Goal: Task Accomplishment & Management: Complete application form

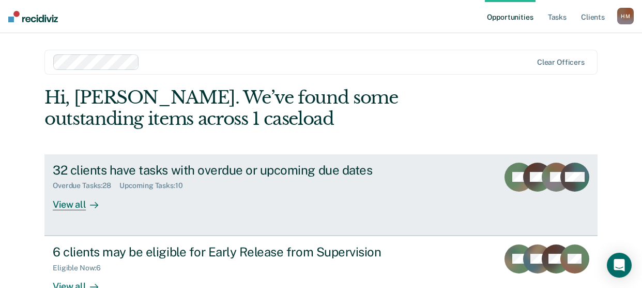
click at [79, 206] on div "View all" at bounding box center [82, 200] width 58 height 20
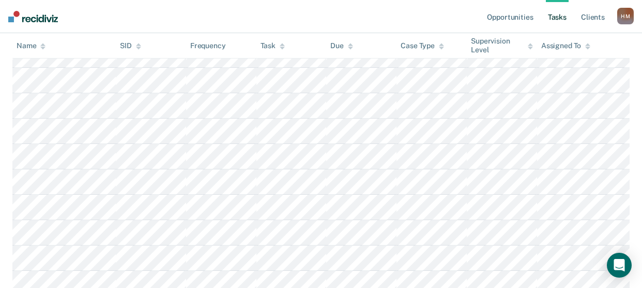
scroll to position [95, 0]
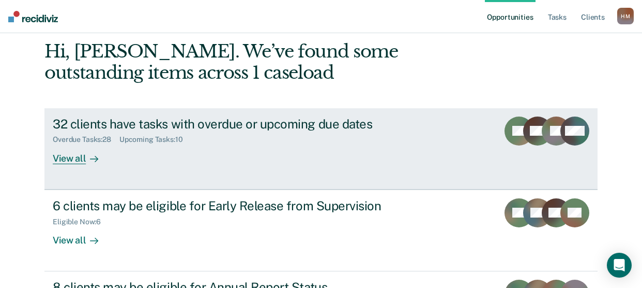
scroll to position [103, 0]
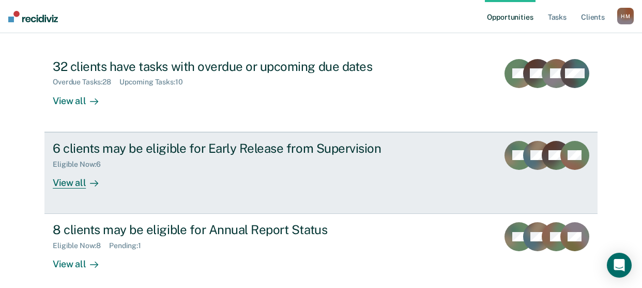
click at [220, 157] on div "Eligible Now : 6" at bounding box center [234, 162] width 363 height 13
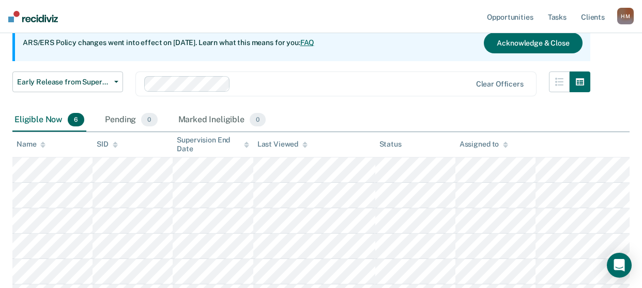
scroll to position [155, 0]
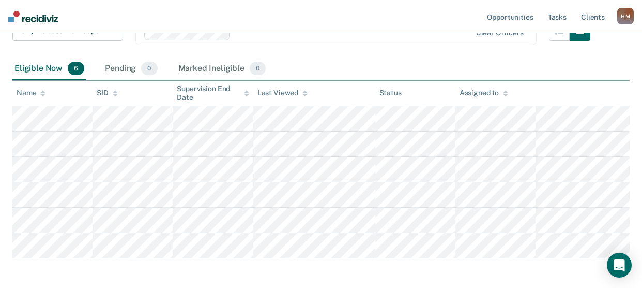
scroll to position [103, 0]
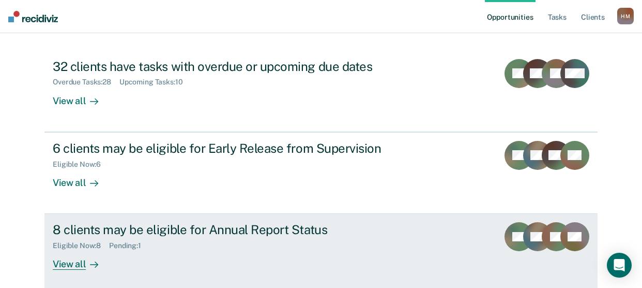
click at [236, 230] on div "8 clients may be eligible for Annual Report Status" at bounding box center [234, 229] width 363 height 15
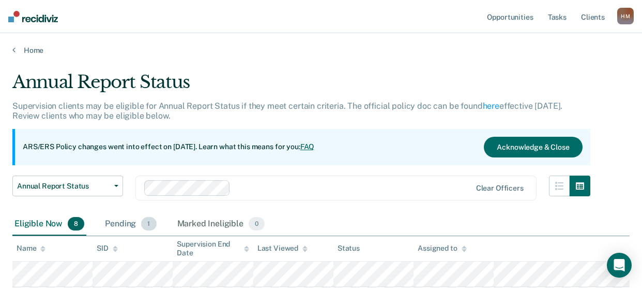
click at [112, 228] on div "Pending 1" at bounding box center [130, 224] width 55 height 23
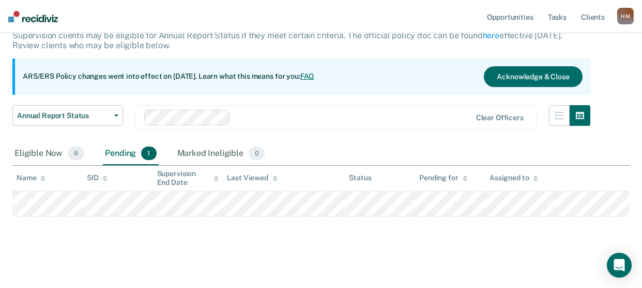
scroll to position [72, 0]
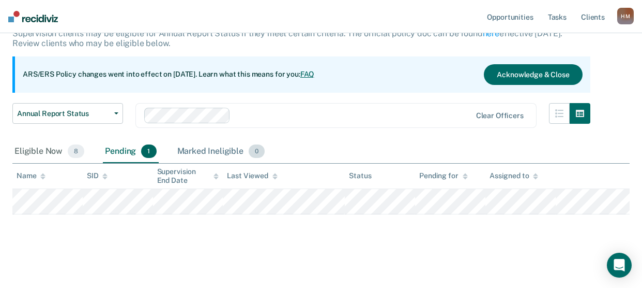
click at [206, 152] on div "Marked Ineligible 0" at bounding box center [221, 151] width 92 height 23
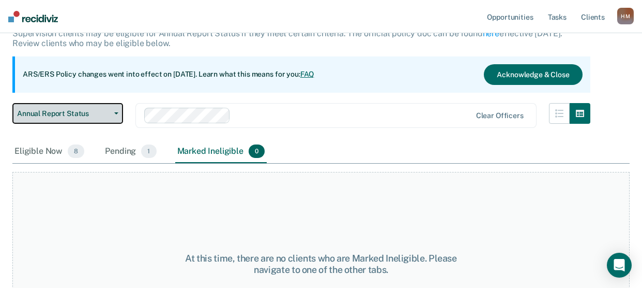
click at [70, 110] on span "Annual Report Status" at bounding box center [63, 113] width 93 height 9
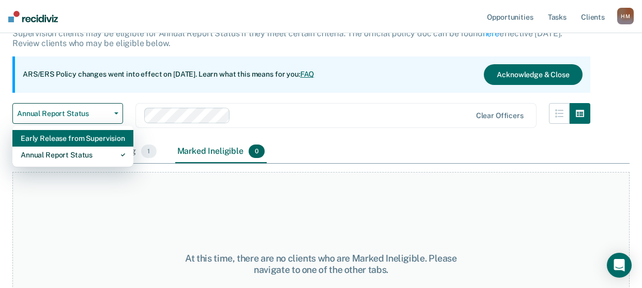
click at [54, 133] on div "Early Release from Supervision" at bounding box center [73, 138] width 104 height 17
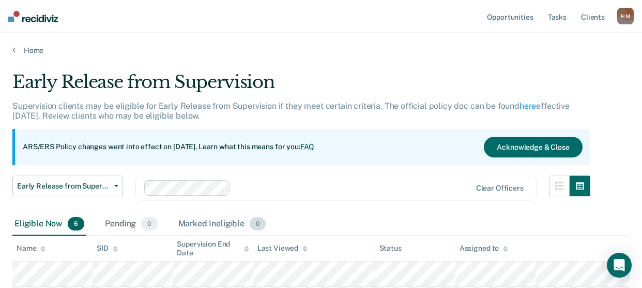
click at [214, 224] on div "Marked Ineligible 0" at bounding box center [222, 224] width 92 height 23
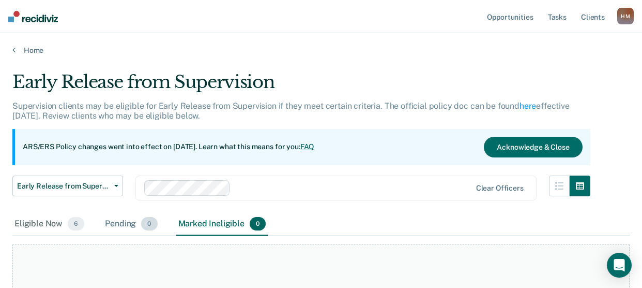
click at [114, 223] on div "Pending 0" at bounding box center [131, 224] width 56 height 23
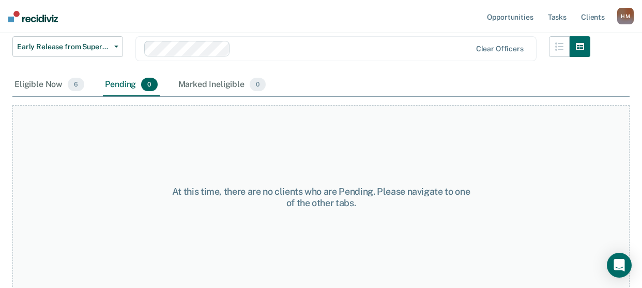
scroll to position [140, 0]
click at [40, 77] on div "Eligible Now 6" at bounding box center [49, 84] width 74 height 23
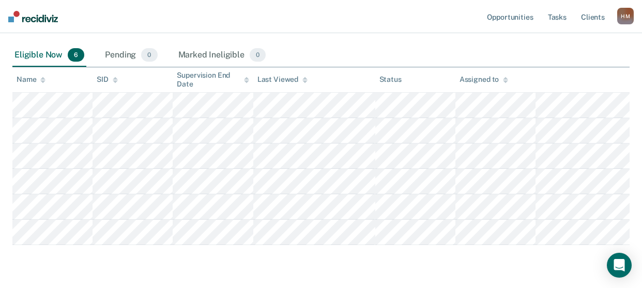
scroll to position [148, 0]
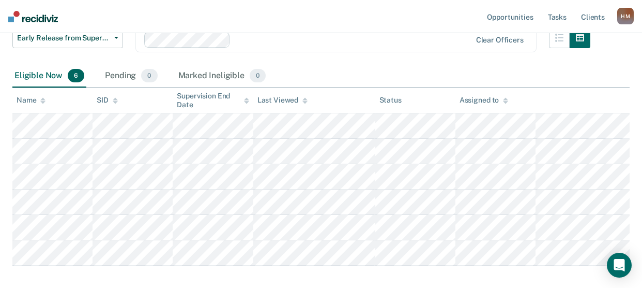
click at [43, 78] on div "Eligible Now 6" at bounding box center [49, 76] width 74 height 23
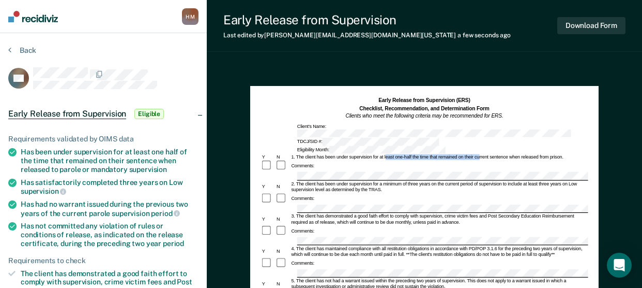
drag, startPoint x: 386, startPoint y: 141, endPoint x: 476, endPoint y: 141, distance: 90.0
click at [476, 154] on div "1. The client has been under supervision for at least one-half the time that re…" at bounding box center [439, 157] width 298 height 6
drag, startPoint x: 476, startPoint y: 141, endPoint x: 433, endPoint y: 144, distance: 43.0
click at [433, 154] on div "1. The client has been under supervision for at least one-half the time that re…" at bounding box center [439, 157] width 298 height 6
click at [342, 160] on div "Comments:" at bounding box center [424, 166] width 327 height 12
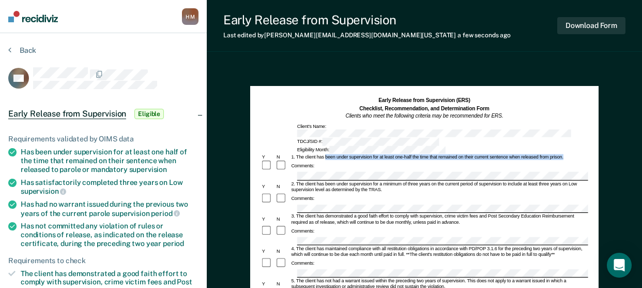
drag, startPoint x: 325, startPoint y: 142, endPoint x: 562, endPoint y: 140, distance: 236.9
click at [562, 154] on div "1. The client has been under supervision for at least one-half the time that re…" at bounding box center [439, 157] width 298 height 6
click at [317, 160] on div "Comments:" at bounding box center [424, 166] width 327 height 12
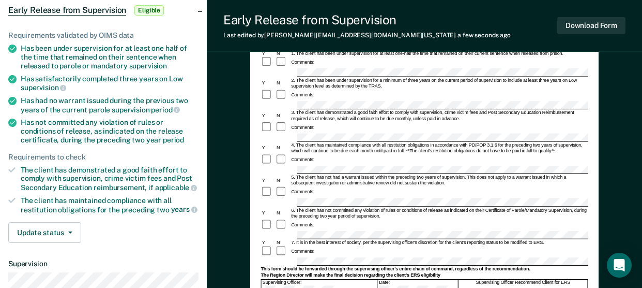
scroll to position [52, 0]
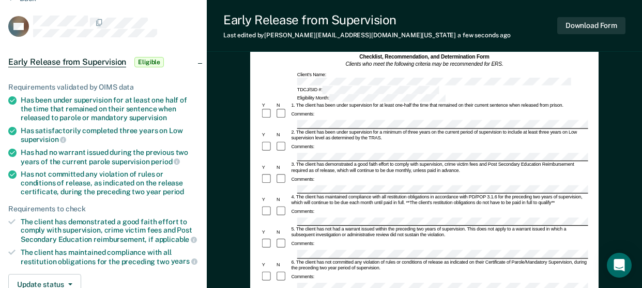
click at [526, 206] on div "Comments:" at bounding box center [424, 212] width 327 height 12
click at [507, 194] on div "4. The client has maintained compliance with all restitution obligations in acc…" at bounding box center [439, 200] width 298 height 12
drag, startPoint x: 318, startPoint y: 192, endPoint x: 533, endPoint y: 65, distance: 250.0
click at [533, 65] on div "Early Release from Supervision (ERS) Checklist, Recommendation, and Determinati…" at bounding box center [424, 57] width 327 height 24
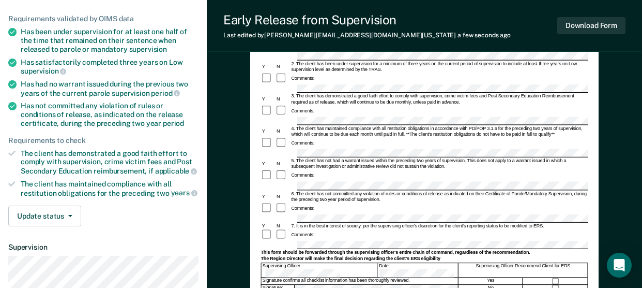
scroll to position [103, 0]
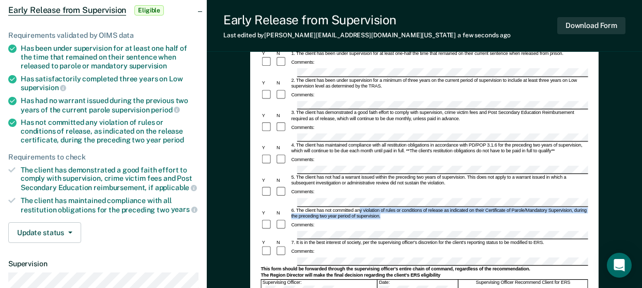
drag, startPoint x: 361, startPoint y: 184, endPoint x: 386, endPoint y: 186, distance: 25.9
click at [386, 207] on div "6. The client has not committed any violation of rules or conditions of release…" at bounding box center [439, 213] width 298 height 12
click at [387, 207] on div "6. The client has not committed any violation of rules or conditions of release…" at bounding box center [439, 213] width 298 height 12
click at [366, 207] on div "6. The client has not committed any violation of rules or conditions of release…" at bounding box center [439, 213] width 298 height 12
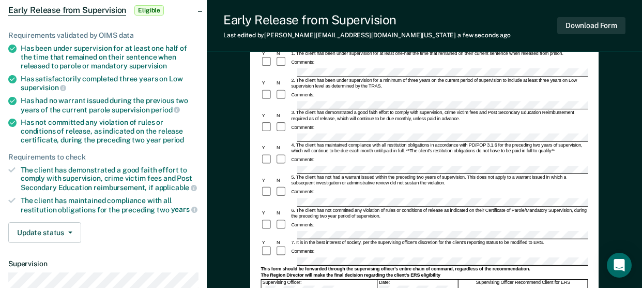
click at [373, 207] on div "6. The client has not committed any violation of rules or conditions of release…" at bounding box center [439, 213] width 298 height 12
click at [330, 207] on div "6. The client has not committed any violation of rules or conditions of release…" at bounding box center [439, 213] width 298 height 12
drag, startPoint x: 317, startPoint y: 183, endPoint x: 423, endPoint y: 183, distance: 106.6
click at [423, 207] on div "6. The client has not committed any violation of rules or conditions of release…" at bounding box center [439, 213] width 298 height 12
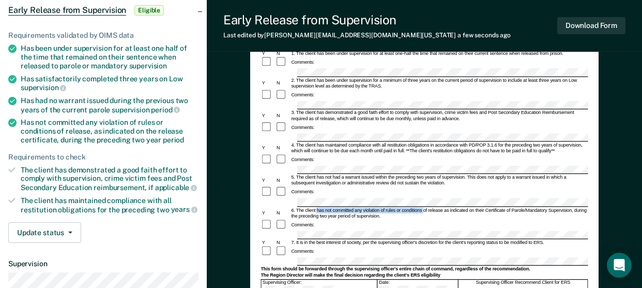
drag, startPoint x: 423, startPoint y: 183, endPoint x: 416, endPoint y: 183, distance: 7.3
copy div "has not committed any violation of rules or conditions"
drag, startPoint x: 574, startPoint y: 185, endPoint x: 579, endPoint y: 187, distance: 6.3
click at [579, 207] on div "6. The client has not committed any violation of rules or conditions of release…" at bounding box center [439, 213] width 298 height 12
copy div "during the preceding two year period of supervision."
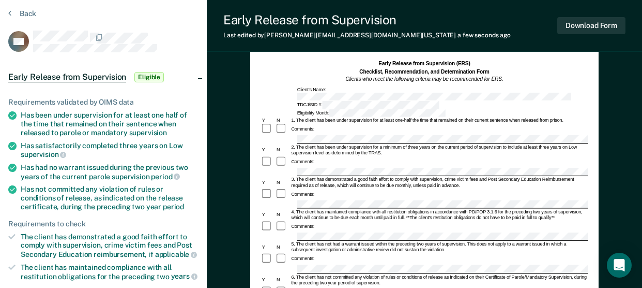
scroll to position [0, 0]
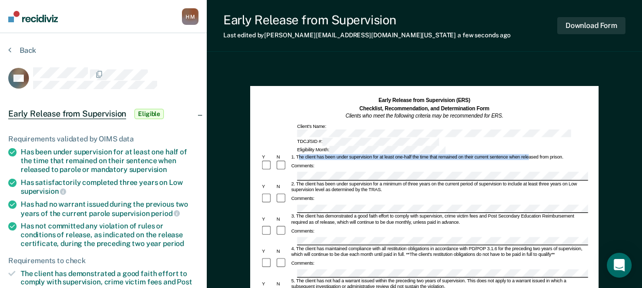
drag, startPoint x: 298, startPoint y: 141, endPoint x: 529, endPoint y: 142, distance: 231.2
click at [529, 154] on div "1. The client has been under supervision for at least one-half the time that re…" at bounding box center [439, 157] width 298 height 6
click at [356, 213] on div "3. The client has demonstrated a good faith effort to comply with supervision, …" at bounding box center [439, 219] width 298 height 12
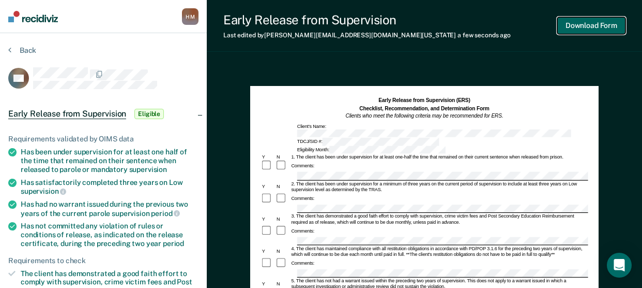
click at [566, 32] on button "Download Form" at bounding box center [592, 25] width 68 height 17
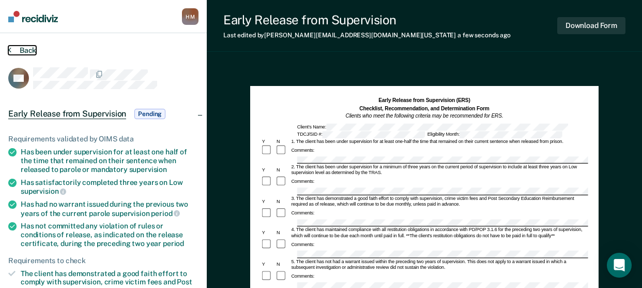
click at [25, 46] on button "Back" at bounding box center [22, 50] width 28 height 9
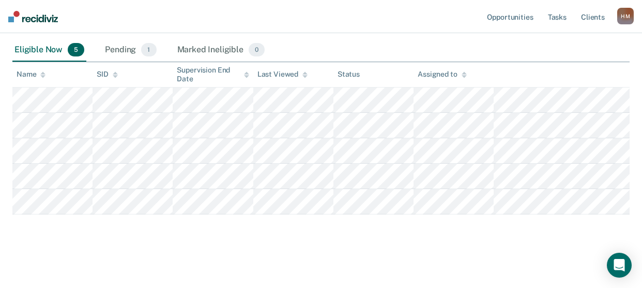
scroll to position [122, 0]
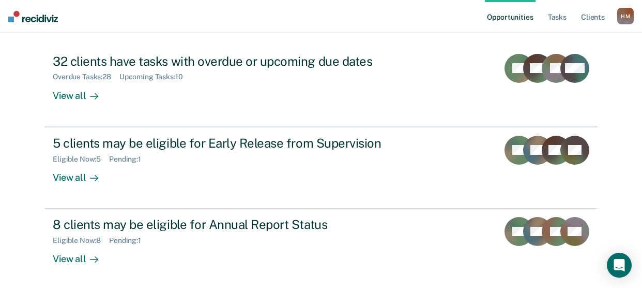
scroll to position [110, 0]
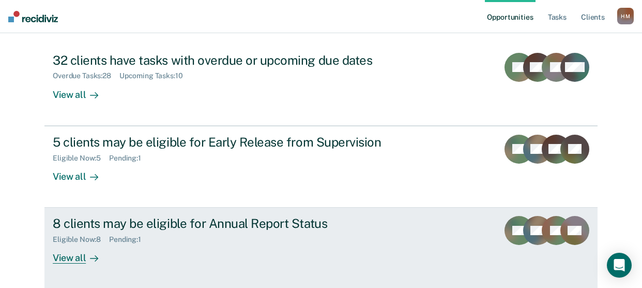
click at [187, 224] on div "8 clients may be eligible for Annual Report Status" at bounding box center [234, 223] width 363 height 15
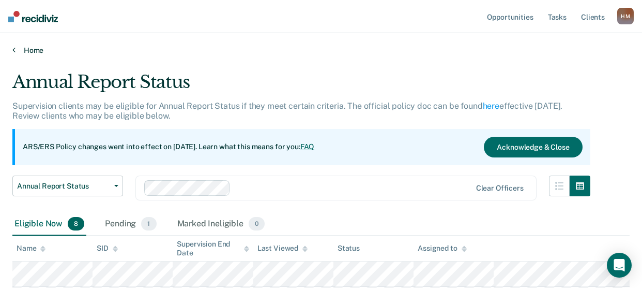
click at [30, 49] on link "Home" at bounding box center [321, 50] width 618 height 9
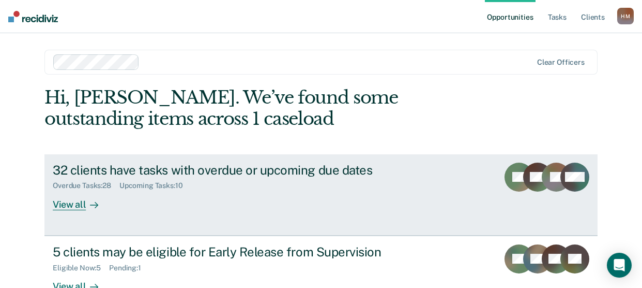
scroll to position [103, 0]
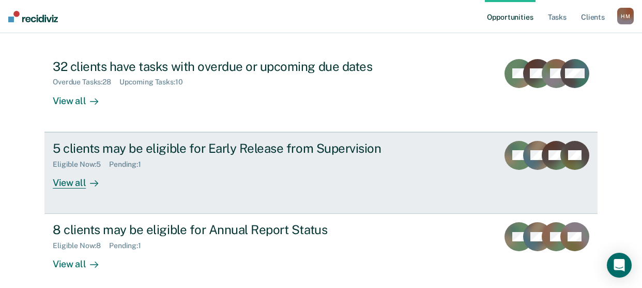
click at [82, 148] on div "5 clients may be eligible for Early Release from Supervision" at bounding box center [234, 148] width 363 height 15
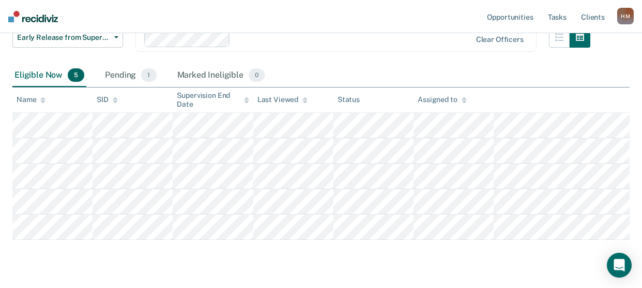
scroll to position [174, 0]
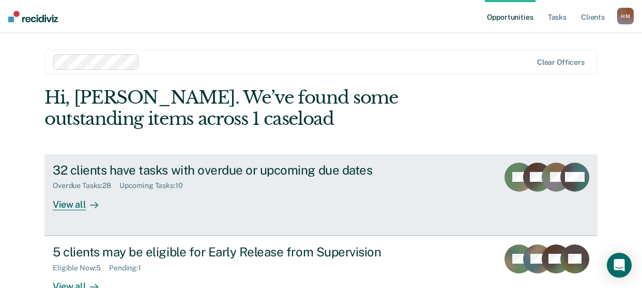
click at [257, 168] on div "32 clients have tasks with overdue or upcoming due dates" at bounding box center [234, 169] width 363 height 15
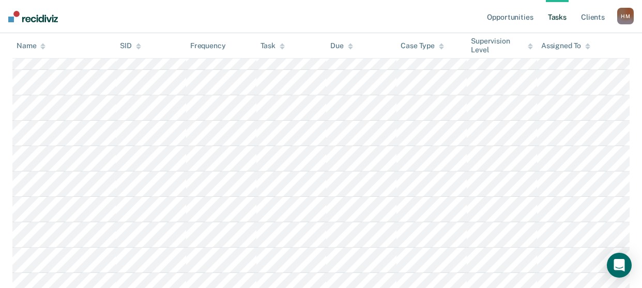
scroll to position [405, 0]
click at [505, 22] on link "Opportunities" at bounding box center [510, 16] width 50 height 33
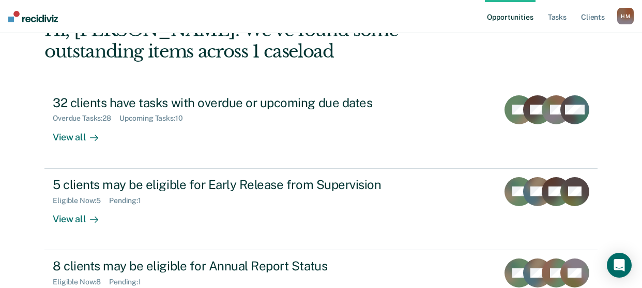
scroll to position [103, 0]
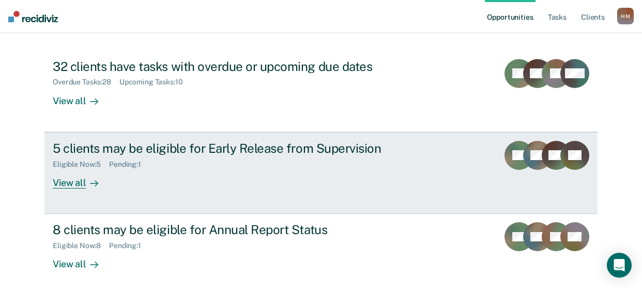
click at [214, 157] on div "Eligible Now : 5 Pending : 1" at bounding box center [234, 162] width 363 height 13
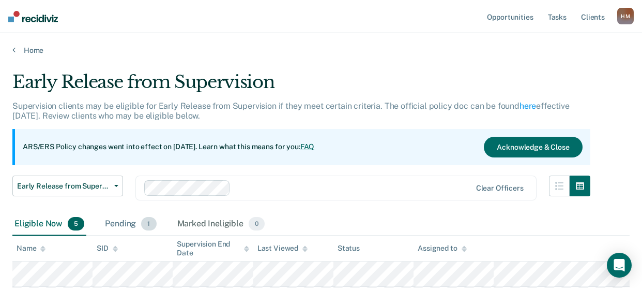
click at [125, 225] on div "Pending 1" at bounding box center [130, 224] width 55 height 23
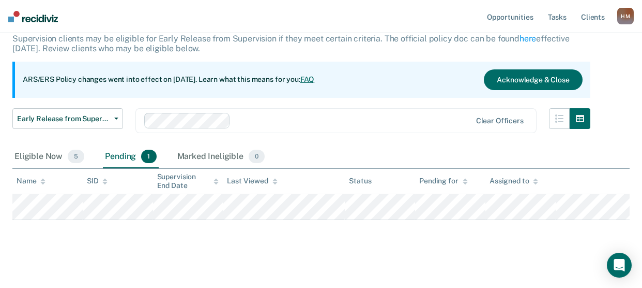
scroll to position [72, 0]
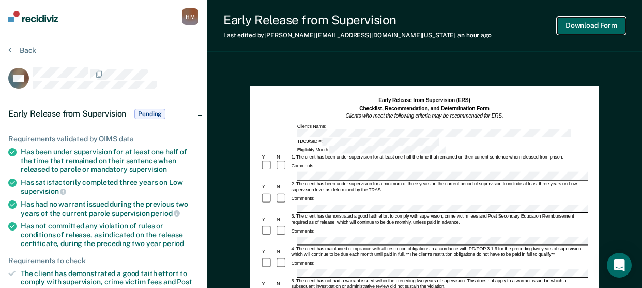
click at [593, 26] on button "Download Form" at bounding box center [592, 25] width 68 height 17
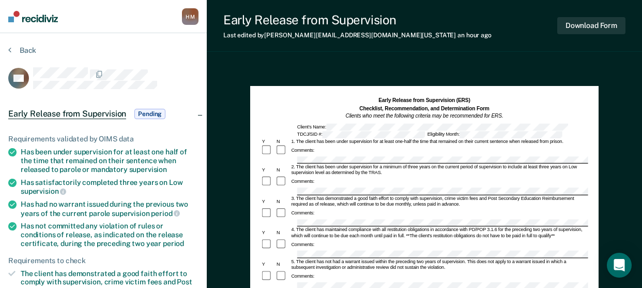
click at [190, 17] on div "H M" at bounding box center [190, 16] width 17 height 17
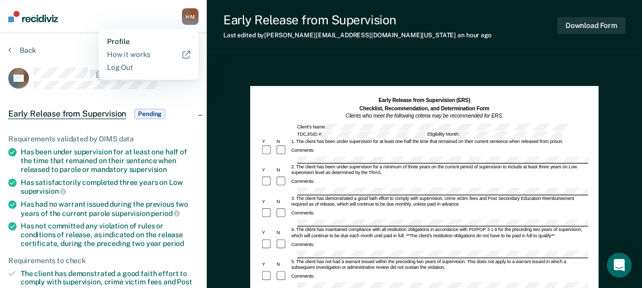
click at [111, 42] on link "Profile" at bounding box center [148, 41] width 83 height 9
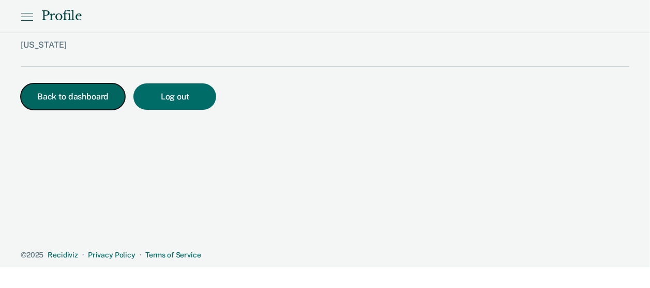
click at [62, 99] on button "Back to dashboard" at bounding box center [73, 96] width 104 height 26
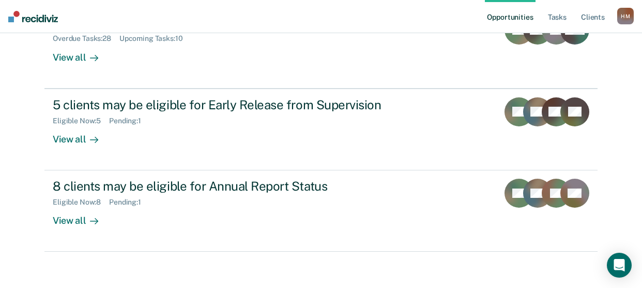
scroll to position [151, 0]
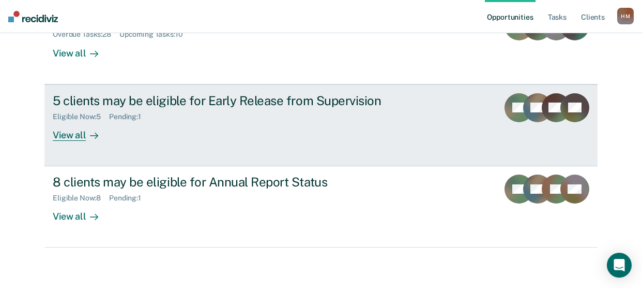
click at [126, 98] on div "5 clients may be eligible for Early Release from Supervision" at bounding box center [234, 100] width 363 height 15
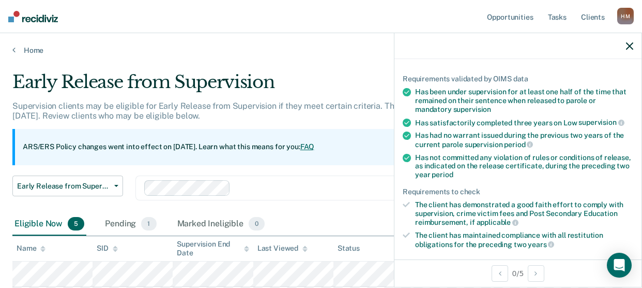
scroll to position [155, 0]
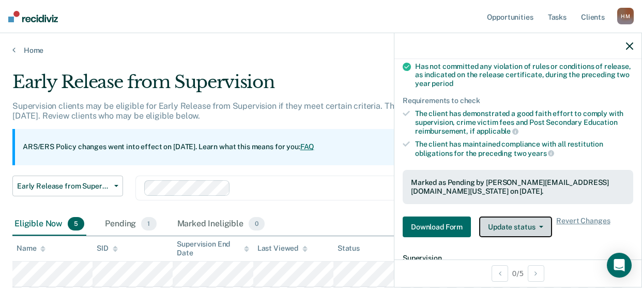
click at [528, 223] on button "Update status" at bounding box center [516, 226] width 73 height 21
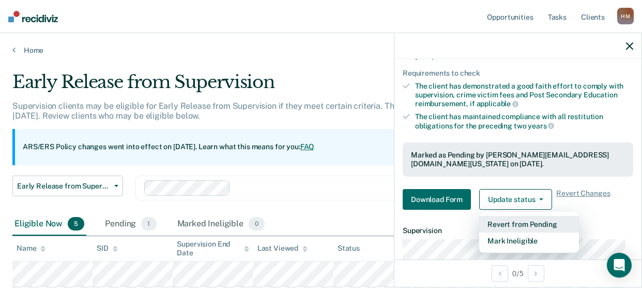
scroll to position [207, 0]
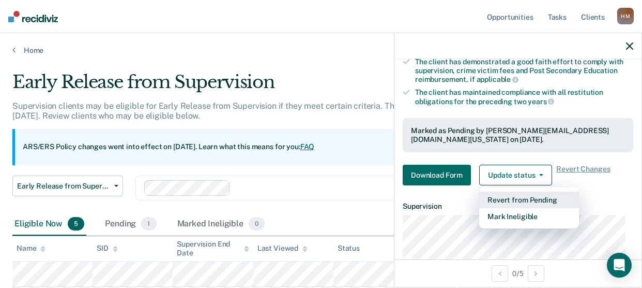
click at [561, 197] on button "Revert from Pending" at bounding box center [530, 199] width 100 height 17
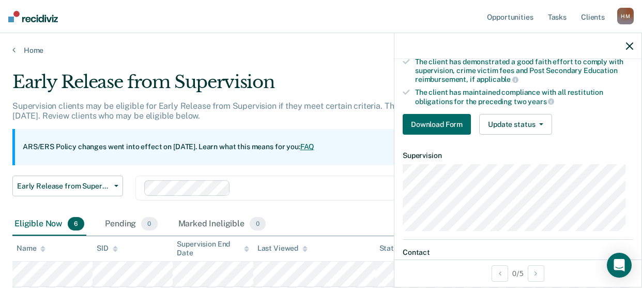
click at [341, 69] on main "Early Release from Supervision Supervision clients may be eligible for Early Re…" at bounding box center [321, 270] width 642 height 430
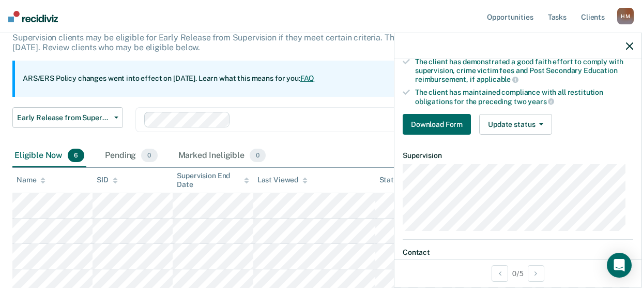
scroll to position [155, 0]
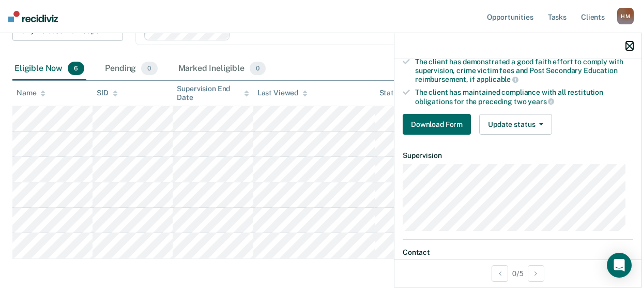
click at [627, 47] on icon "button" at bounding box center [629, 45] width 7 height 7
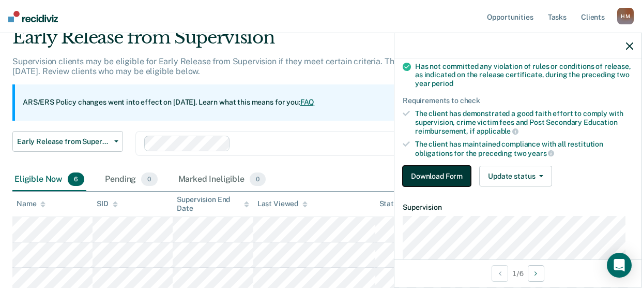
click at [424, 173] on button "Download Form" at bounding box center [437, 176] width 68 height 21
